Goal: Task Accomplishment & Management: Manage account settings

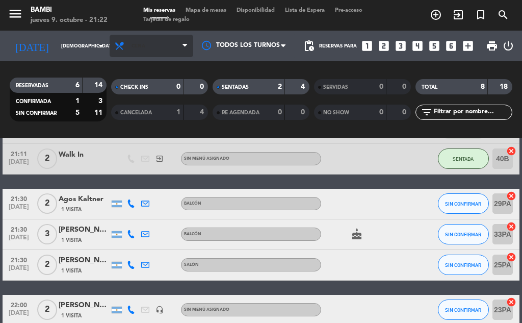
scroll to position [190, 0]
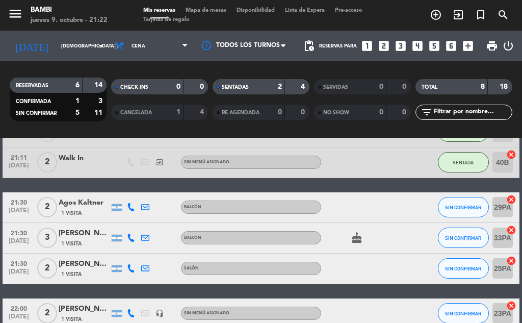
click at [218, 13] on span "Mapa de mesas" at bounding box center [205, 11] width 51 height 6
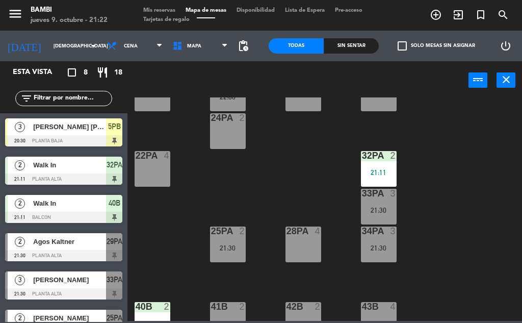
scroll to position [548, 0]
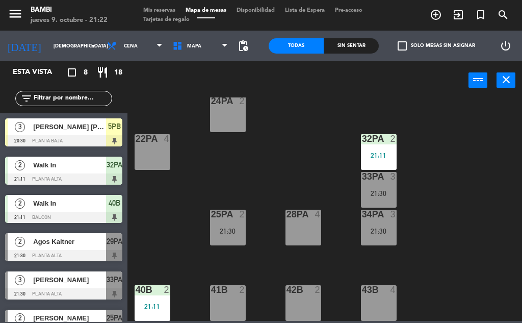
click at [307, 218] on div at bounding box center [303, 214] width 17 height 9
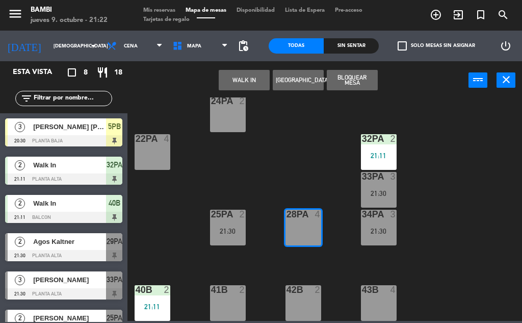
click at [246, 76] on button "WALK IN" at bounding box center [244, 80] width 51 height 20
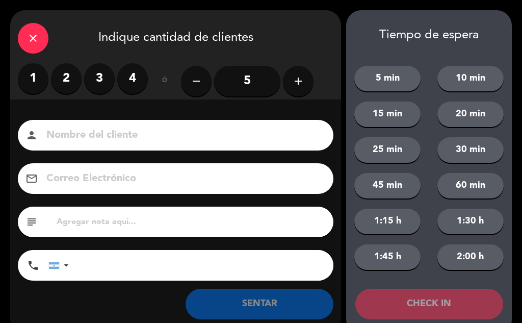
drag, startPoint x: 90, startPoint y: 84, endPoint x: 98, endPoint y: 88, distance: 9.6
click at [90, 84] on label "3" at bounding box center [99, 78] width 31 height 31
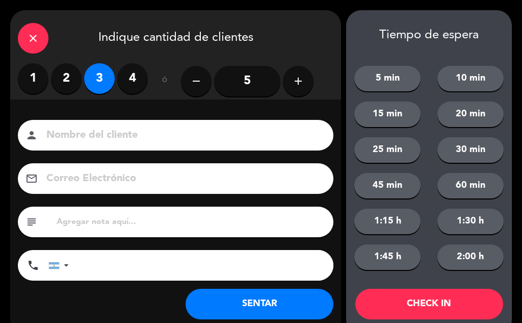
click at [414, 299] on button "CHECK IN" at bounding box center [429, 304] width 148 height 31
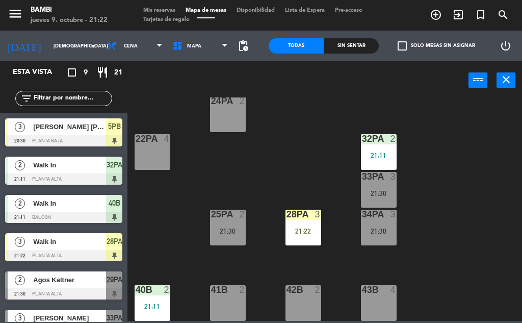
drag, startPoint x: 19, startPoint y: 4, endPoint x: 18, endPoint y: 9, distance: 5.7
click at [19, 4] on span "menu" at bounding box center [19, 16] width 23 height 24
click at [18, 9] on icon "menu" at bounding box center [15, 13] width 15 height 15
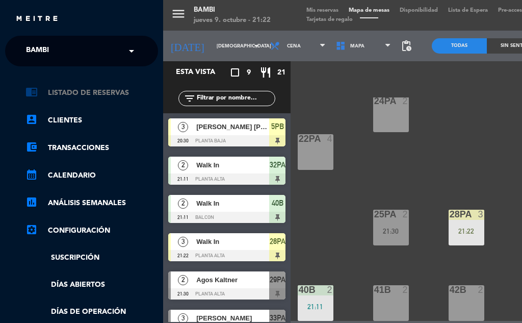
click at [67, 97] on link "chrome_reader_mode Listado de Reservas" at bounding box center [91, 93] width 133 height 12
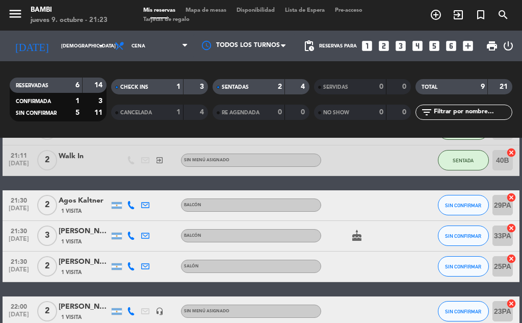
scroll to position [255, 0]
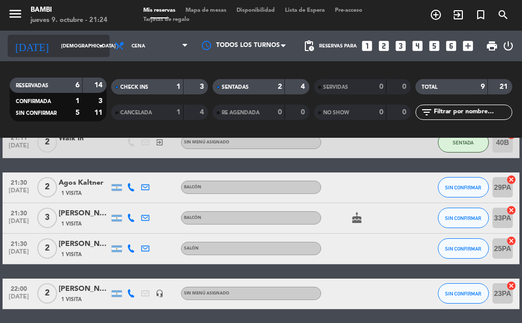
click at [56, 47] on input "[DEMOGRAPHIC_DATA] [DATE]" at bounding box center [89, 46] width 67 height 16
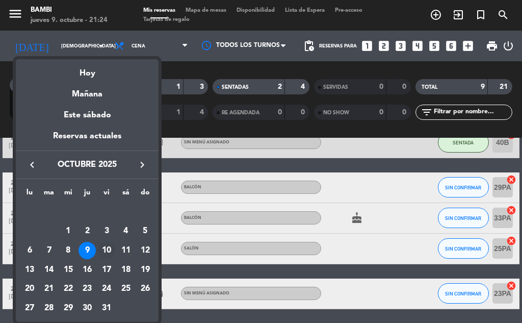
click at [112, 251] on div "10" at bounding box center [106, 250] width 17 height 17
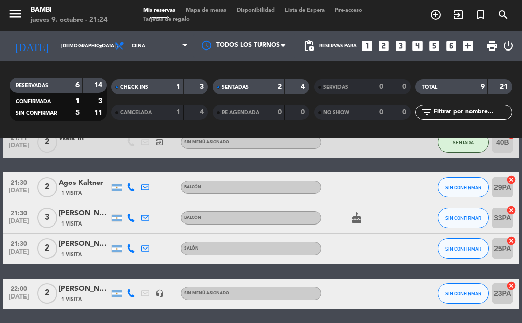
type input "vie. [DATE]"
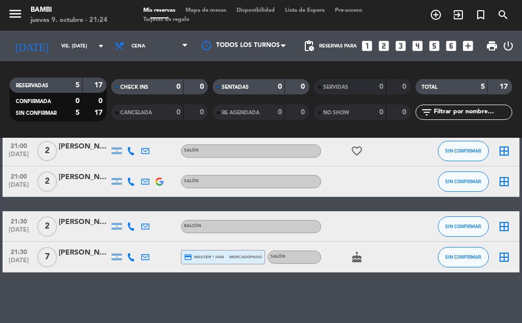
scroll to position [80, 0]
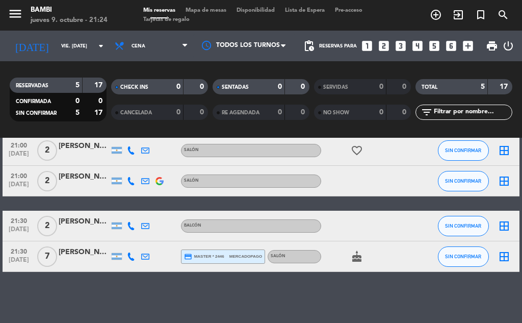
click at [504, 257] on icon "border_all" at bounding box center [504, 256] width 12 height 12
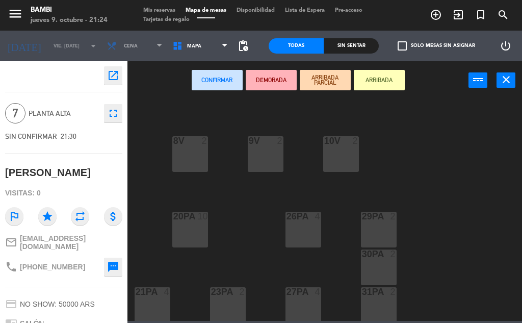
scroll to position [408, 0]
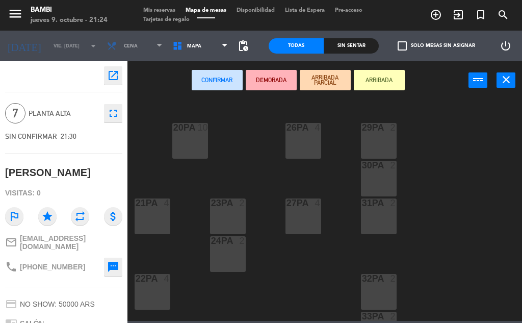
click at [197, 157] on div "20PA 10" at bounding box center [190, 141] width 36 height 36
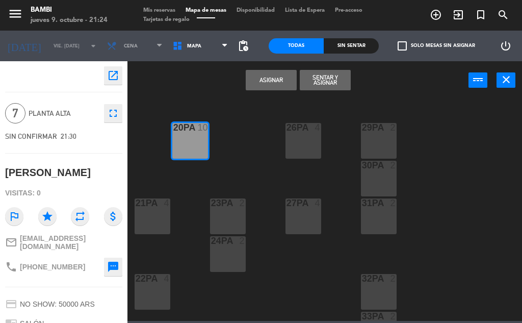
click at [273, 80] on button "Asignar" at bounding box center [271, 80] width 51 height 20
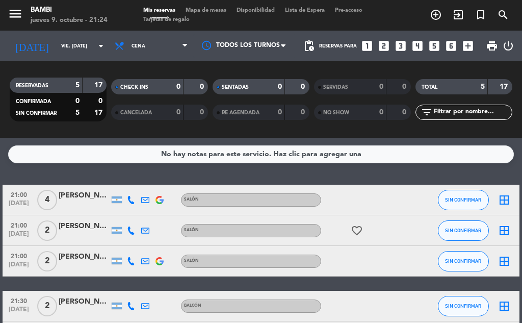
click at [501, 203] on icon "border_all" at bounding box center [504, 200] width 12 height 12
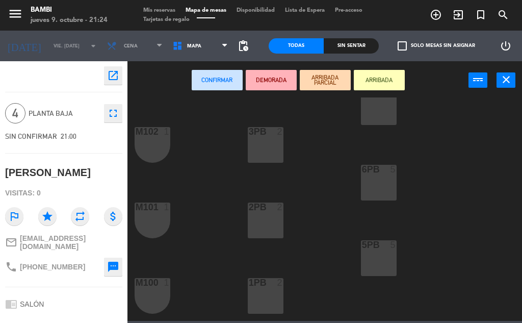
scroll to position [153, 0]
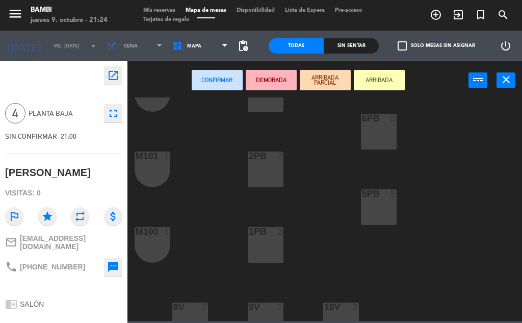
click at [374, 211] on div "5PB 5" at bounding box center [379, 207] width 36 height 36
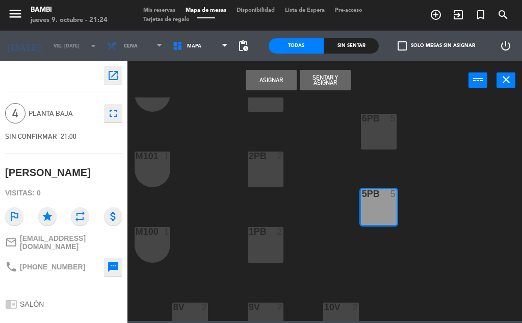
click at [277, 86] on button "Asignar" at bounding box center [271, 80] width 51 height 20
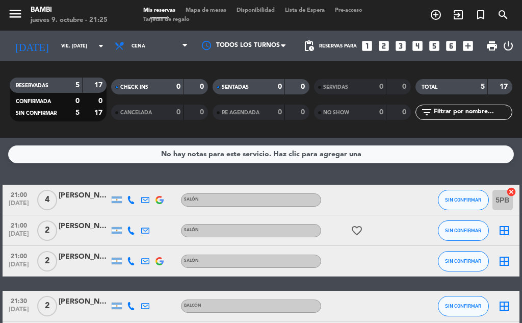
click at [501, 229] on icon "border_all" at bounding box center [504, 230] width 12 height 12
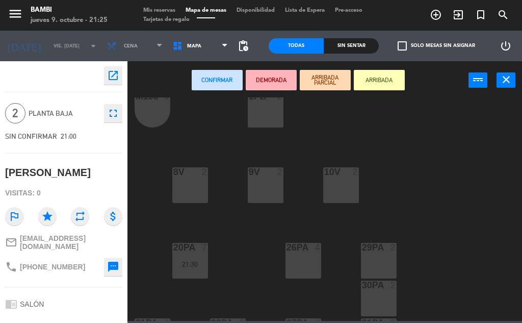
scroll to position [306, 0]
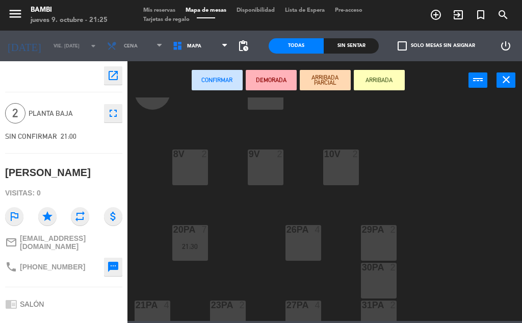
click at [385, 237] on div "29PA 2" at bounding box center [379, 243] width 36 height 36
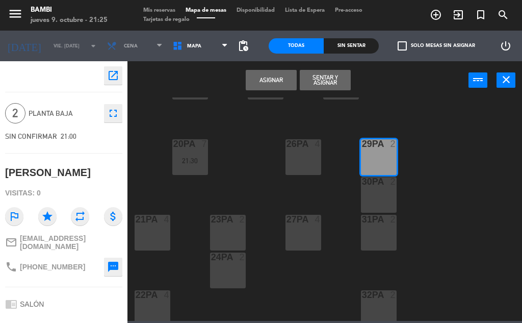
scroll to position [408, 0]
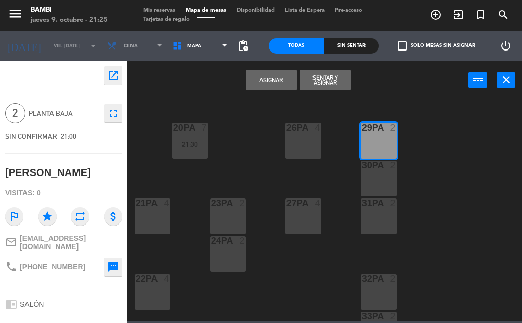
click at [280, 81] on button "Asignar" at bounding box center [271, 80] width 51 height 20
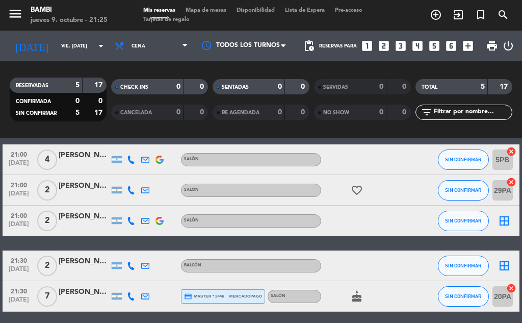
scroll to position [80, 0]
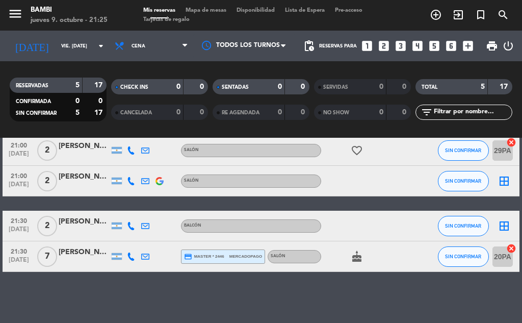
click at [503, 185] on icon "border_all" at bounding box center [504, 181] width 12 height 12
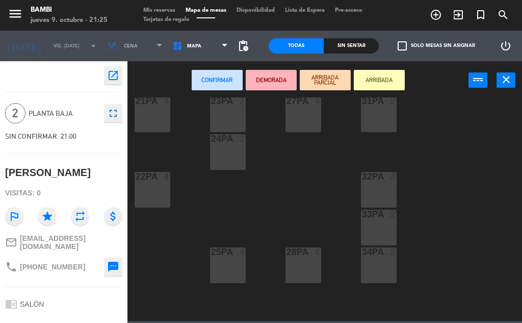
scroll to position [548, 0]
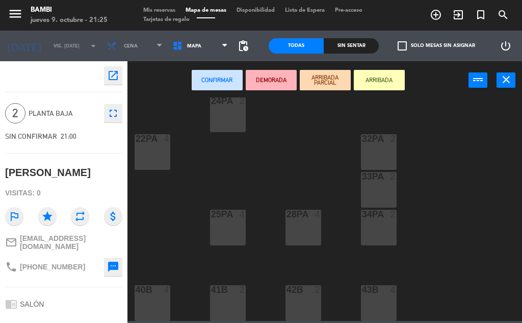
click at [230, 239] on div "25PA 4" at bounding box center [228, 228] width 36 height 36
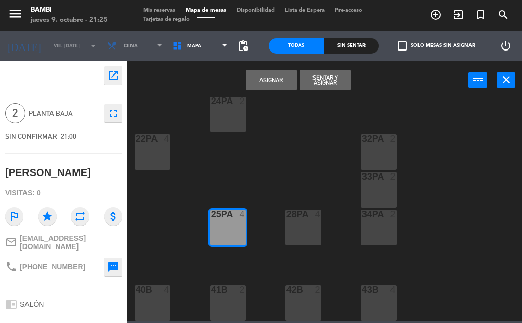
click at [276, 82] on button "Asignar" at bounding box center [271, 80] width 51 height 20
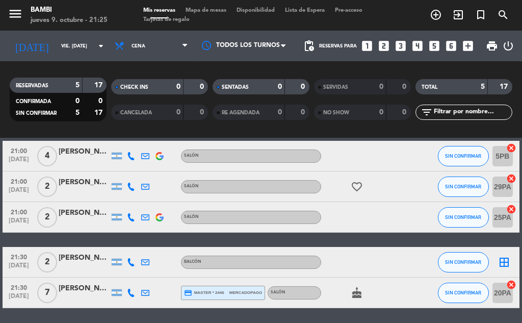
scroll to position [80, 0]
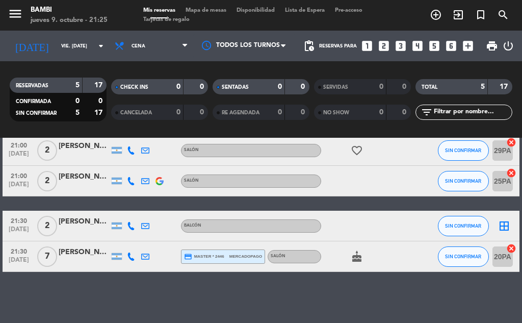
click at [504, 228] on icon "border_all" at bounding box center [504, 226] width 12 height 12
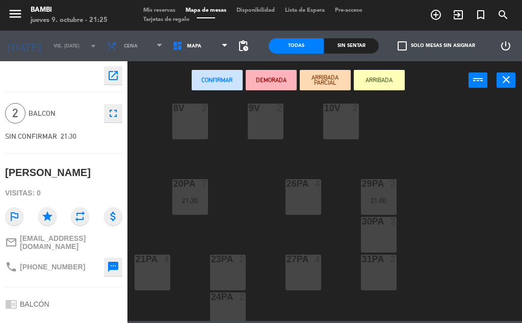
scroll to position [548, 0]
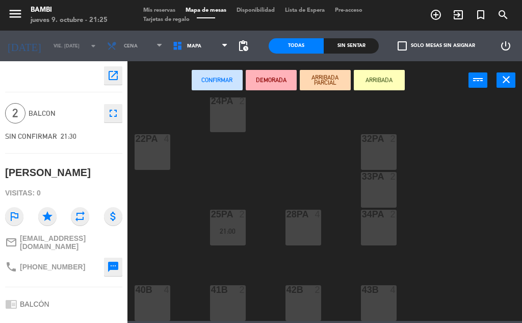
click at [375, 232] on div "34PA 2" at bounding box center [379, 228] width 36 height 36
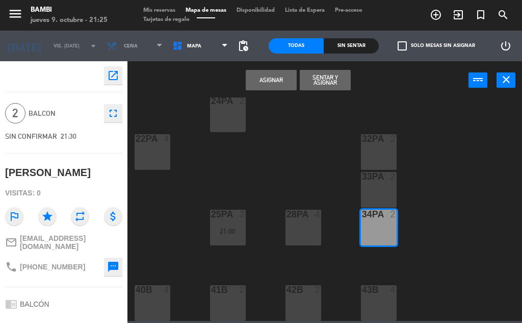
click at [275, 84] on button "Asignar" at bounding box center [271, 80] width 51 height 20
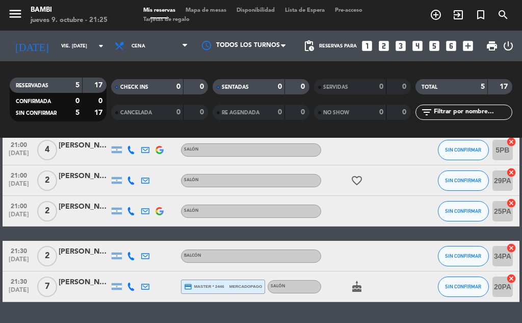
scroll to position [80, 0]
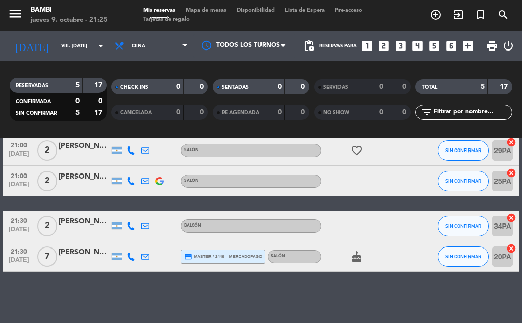
click at [356, 262] on icon "cake" at bounding box center [357, 256] width 12 height 12
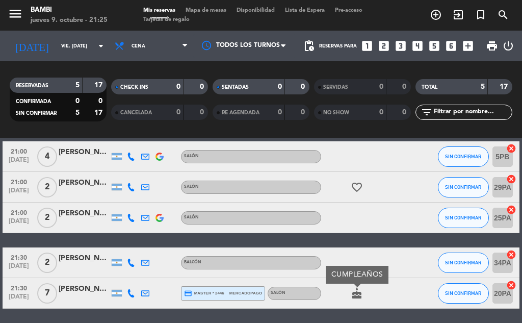
scroll to position [0, 0]
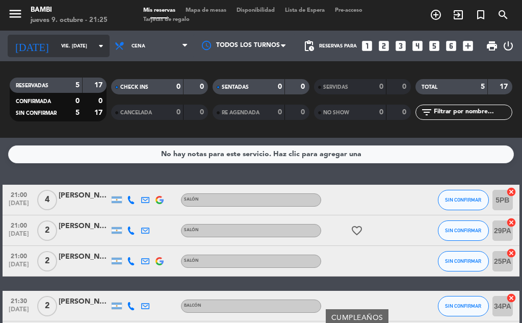
click at [56, 40] on input "vie. [DATE]" at bounding box center [89, 46] width 67 height 16
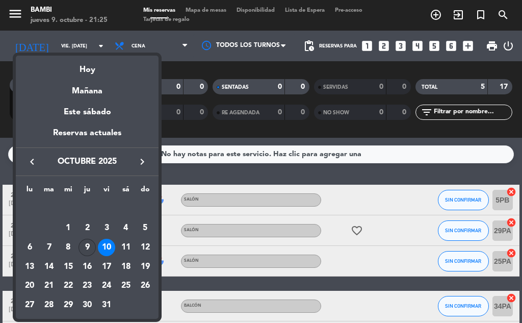
click at [92, 244] on div "9" at bounding box center [87, 247] width 17 height 17
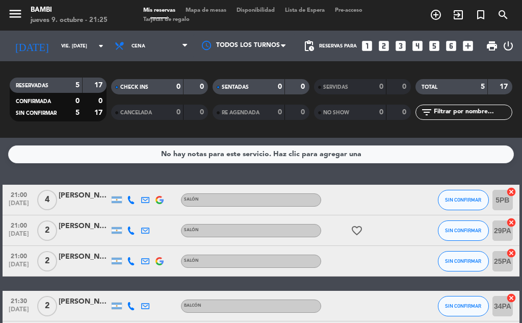
type input "[DEMOGRAPHIC_DATA] [DATE]"
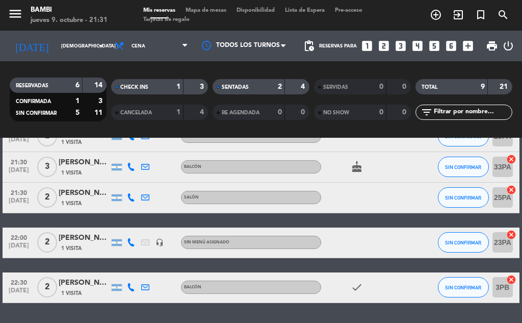
scroll to position [204, 0]
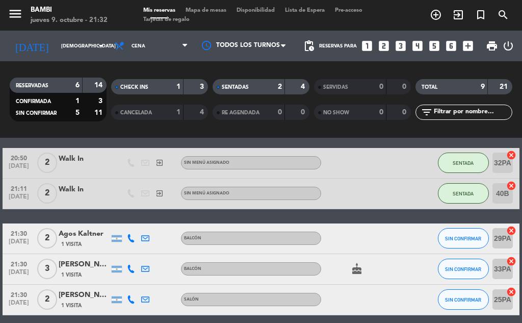
click at [508, 231] on icon "cancel" at bounding box center [511, 230] width 10 height 10
click at [466, 245] on button "SIN CONFIRMAR" at bounding box center [463, 238] width 51 height 20
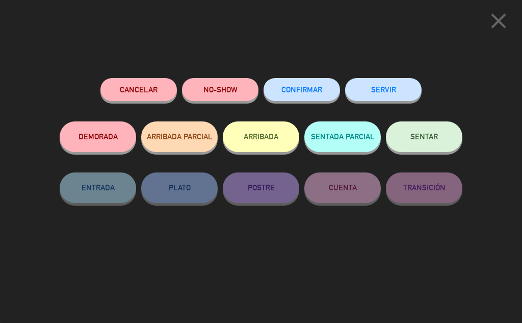
click at [272, 144] on button "ARRIBADA" at bounding box center [261, 136] width 76 height 31
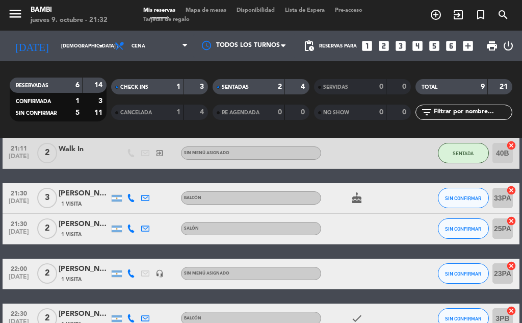
scroll to position [300, 0]
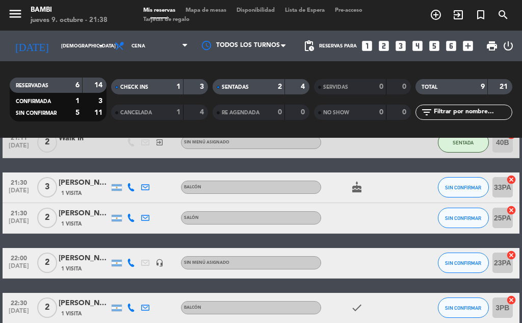
click at [211, 10] on span "Mapa de mesas" at bounding box center [205, 11] width 51 height 6
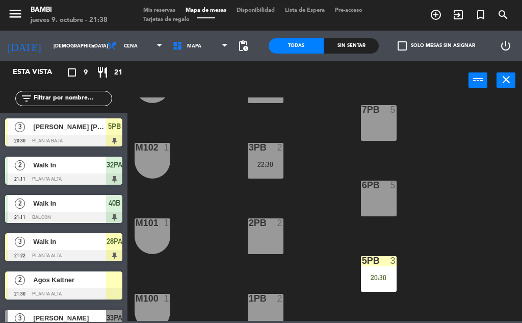
scroll to position [102, 0]
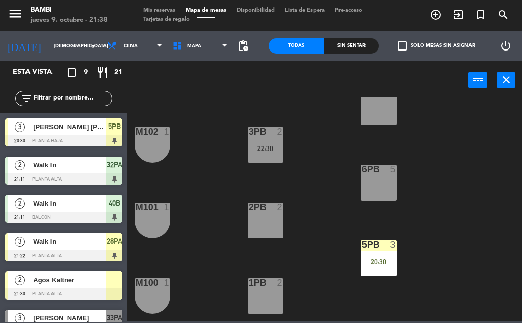
click at [376, 185] on div "6PB 5" at bounding box center [379, 183] width 36 height 36
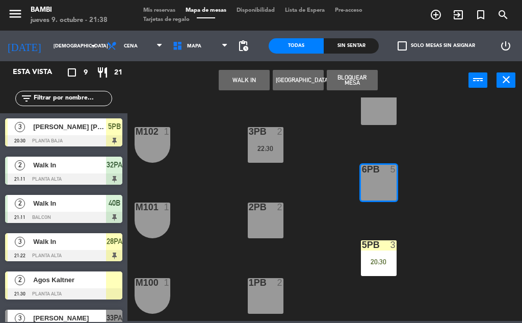
click at [246, 80] on button "WALK IN" at bounding box center [244, 80] width 51 height 20
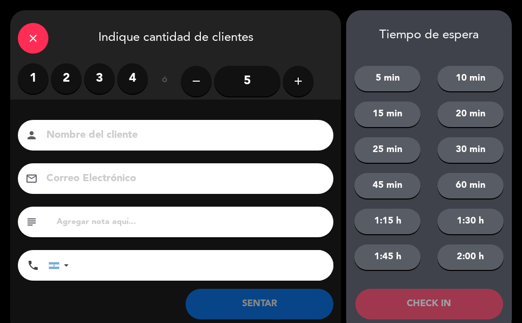
click at [75, 82] on label "2" at bounding box center [66, 78] width 31 height 31
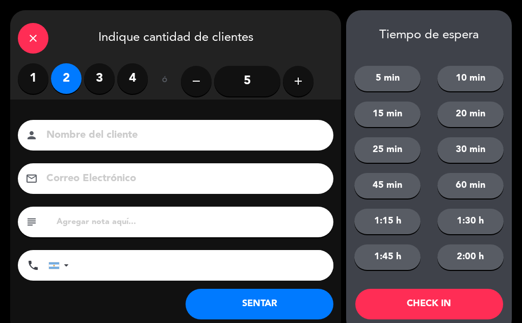
click at [452, 294] on button "CHECK IN" at bounding box center [429, 304] width 148 height 31
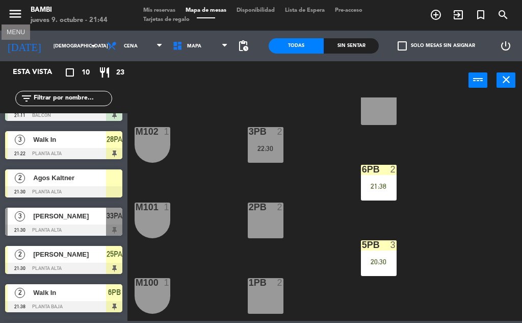
click at [18, 10] on icon "menu" at bounding box center [15, 13] width 15 height 15
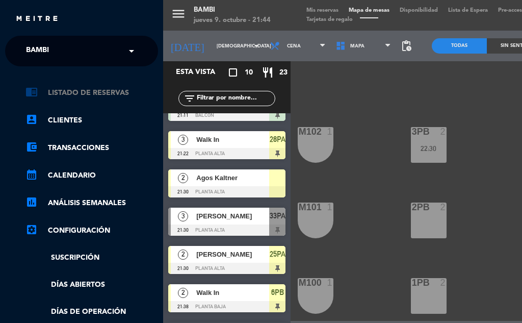
click at [83, 90] on link "chrome_reader_mode Listado de Reservas" at bounding box center [91, 93] width 133 height 12
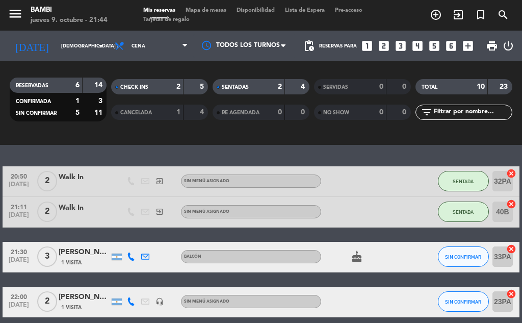
scroll to position [396, 0]
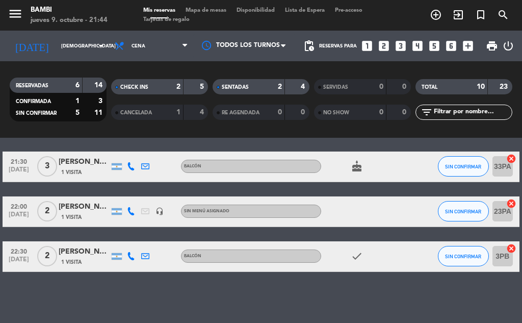
click at [512, 155] on icon "cancel" at bounding box center [511, 158] width 10 height 10
click at [470, 169] on span "SIN CONFIRMAR" at bounding box center [463, 167] width 36 height 6
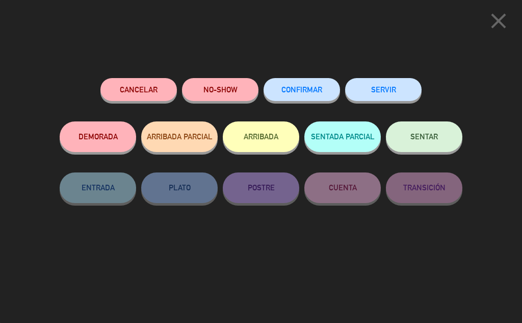
click at [262, 140] on button "ARRIBADA" at bounding box center [261, 136] width 76 height 31
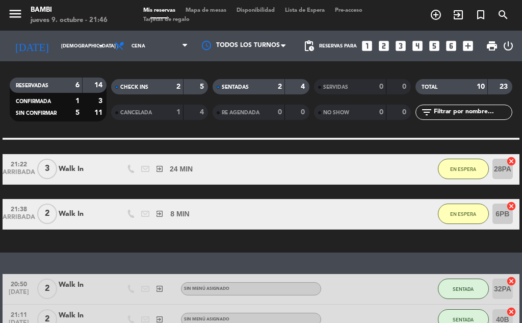
scroll to position [382, 0]
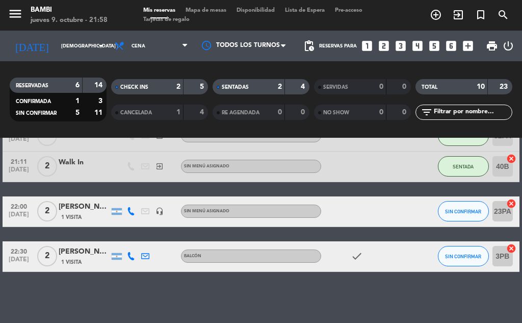
click at [211, 10] on span "Mapa de mesas" at bounding box center [205, 11] width 51 height 6
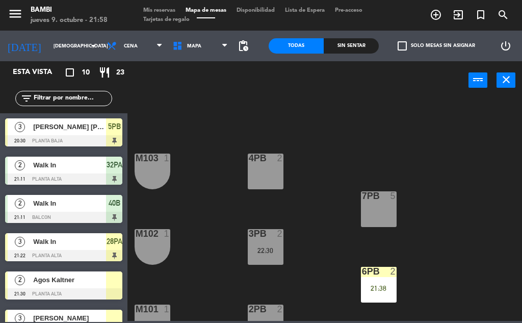
click at [153, 170] on div "M103 1" at bounding box center [153, 171] width 36 height 36
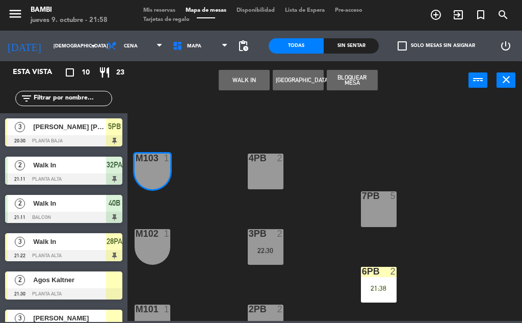
click at [251, 82] on button "WALK IN" at bounding box center [244, 80] width 51 height 20
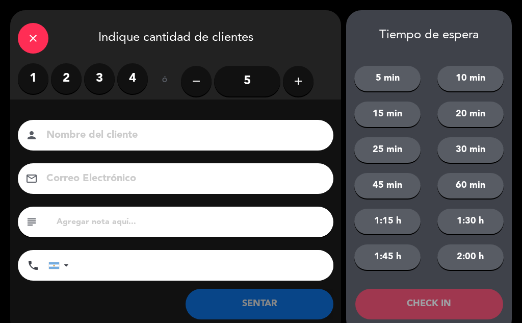
click at [69, 81] on label "2" at bounding box center [66, 78] width 31 height 31
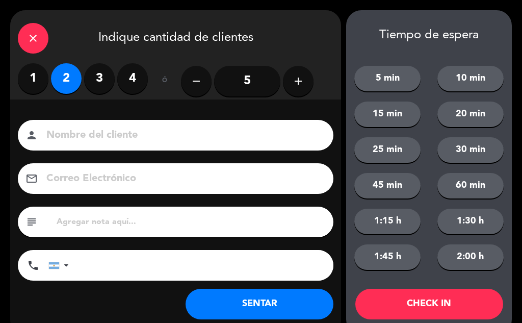
click at [442, 308] on button "CHECK IN" at bounding box center [429, 304] width 148 height 31
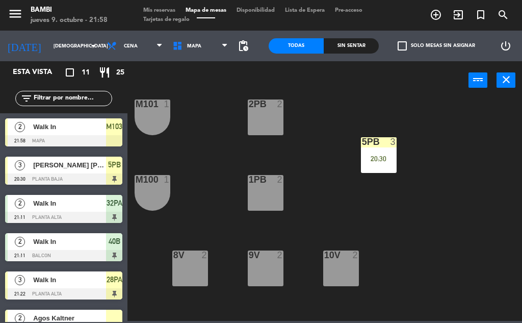
scroll to position [255, 0]
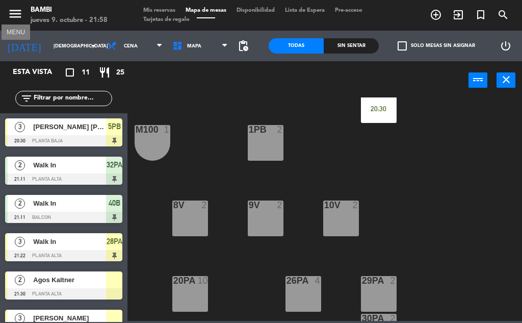
click at [12, 17] on icon "menu" at bounding box center [15, 13] width 15 height 15
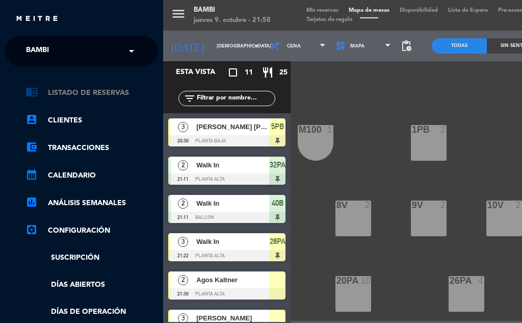
click at [84, 94] on link "chrome_reader_mode Listado de Reservas" at bounding box center [91, 93] width 133 height 12
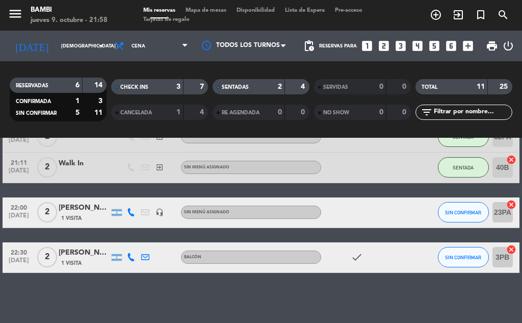
scroll to position [427, 0]
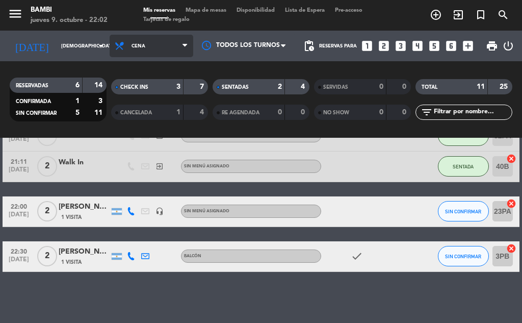
click at [141, 54] on span "Cena" at bounding box center [152, 46] width 84 height 22
click at [205, 6] on div "Mis reservas Mapa de mesas Disponibilidad Lista de Espera Pre-acceso Tarjetas d…" at bounding box center [261, 15] width 246 height 18
click at [208, 9] on span "Mapa de mesas" at bounding box center [205, 11] width 51 height 6
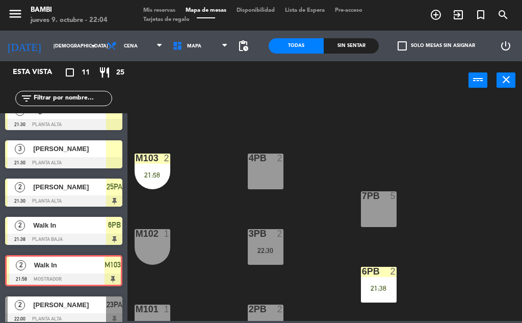
scroll to position [215, 0]
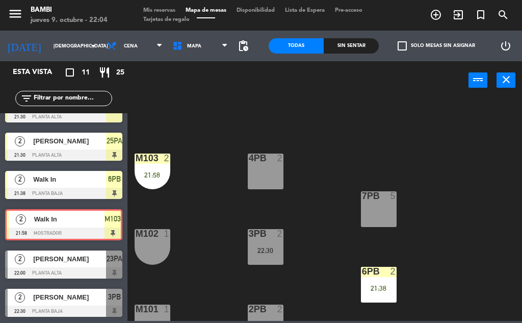
click at [336, 143] on div "4PB 2 M103 2 21:58 7PB 5 3PB 2 22:30 M102 1 6PB 2 21:38 2PB 2 M101 1 5PB 3 20:3…" at bounding box center [328, 208] width 390 height 223
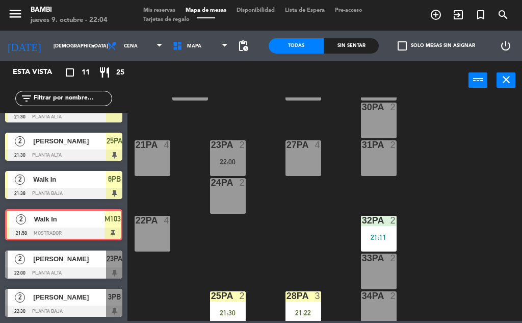
scroll to position [548, 0]
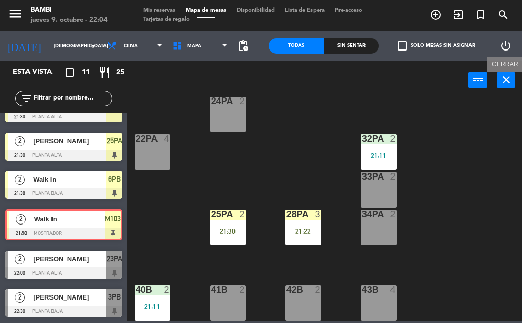
click at [506, 81] on icon "close" at bounding box center [506, 79] width 12 height 12
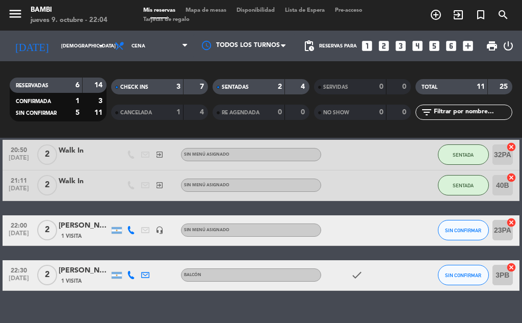
scroll to position [427, 0]
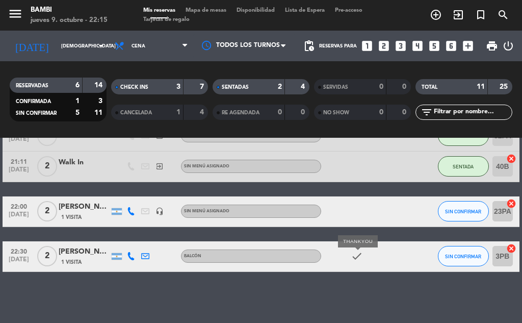
click at [356, 255] on icon "check" at bounding box center [357, 256] width 12 height 12
click at [356, 257] on icon "check" at bounding box center [357, 256] width 12 height 12
click at [337, 272] on div "No hay notas para este servicio. Haz clic para agregar una exit_to_app CHECK IN…" at bounding box center [261, 230] width 522 height 185
click at [359, 252] on icon "check" at bounding box center [357, 256] width 12 height 12
click at [247, 253] on div "BALCÓN" at bounding box center [251, 255] width 140 height 13
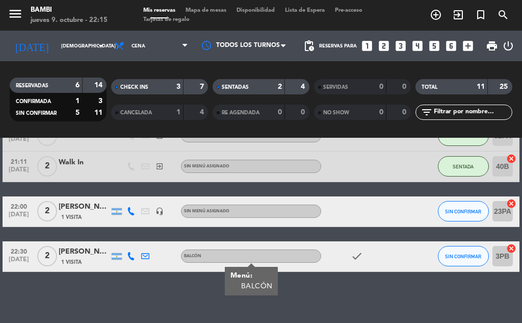
click at [280, 256] on div "BALCÓN" at bounding box center [251, 255] width 140 height 13
click at [359, 257] on icon "check" at bounding box center [357, 256] width 12 height 12
click at [285, 252] on div "BALCÓN" at bounding box center [251, 255] width 140 height 13
click at [236, 251] on div "BALCÓN" at bounding box center [251, 255] width 140 height 13
click at [465, 261] on button "SIN CONFIRMAR" at bounding box center [463, 256] width 51 height 20
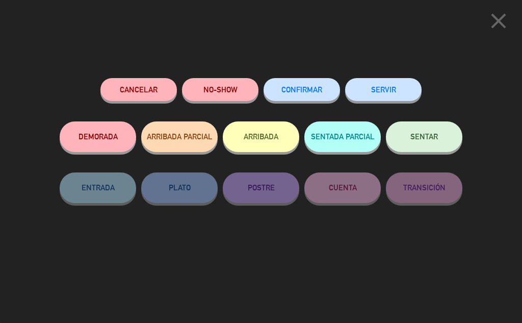
click at [252, 131] on button "ARRIBADA" at bounding box center [261, 136] width 76 height 31
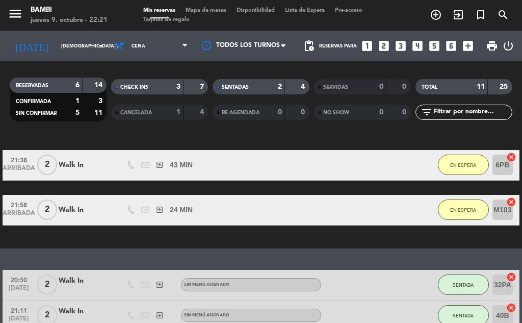
scroll to position [408, 0]
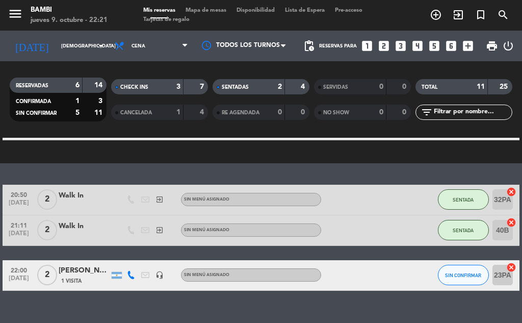
click at [513, 266] on icon "cancel" at bounding box center [511, 267] width 10 height 10
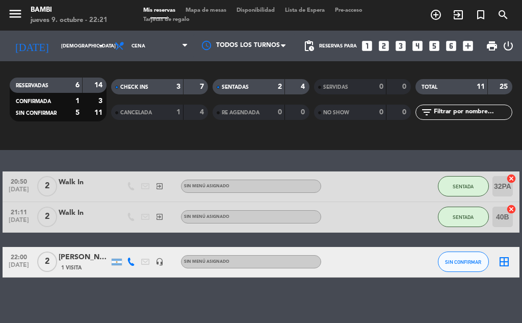
scroll to position [427, 0]
